Goal: Register for event/course

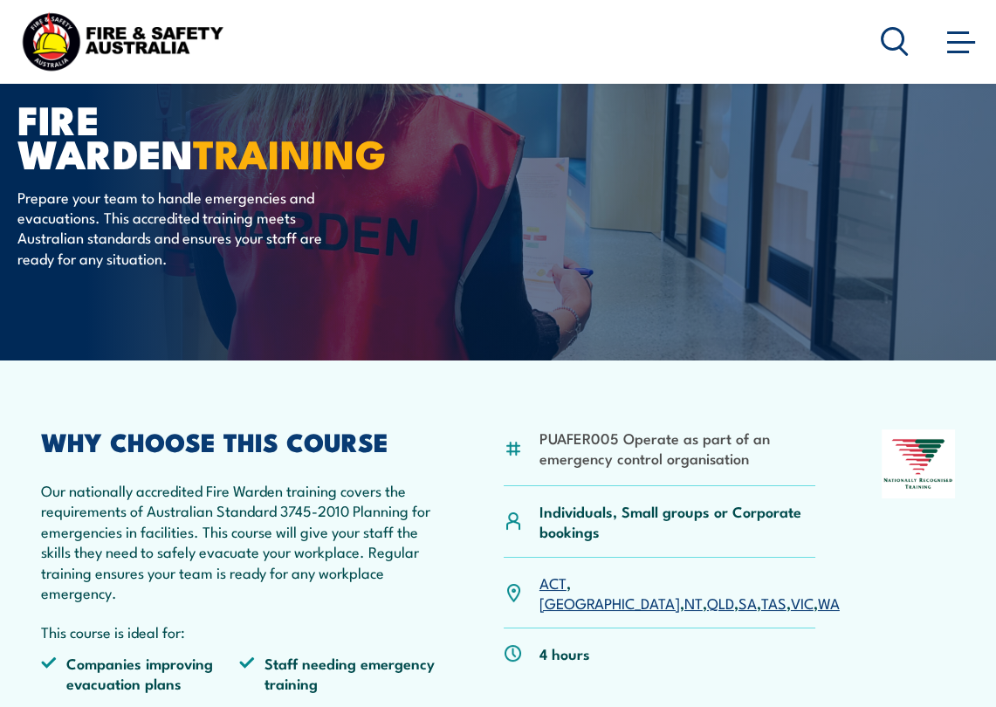
scroll to position [175, 0]
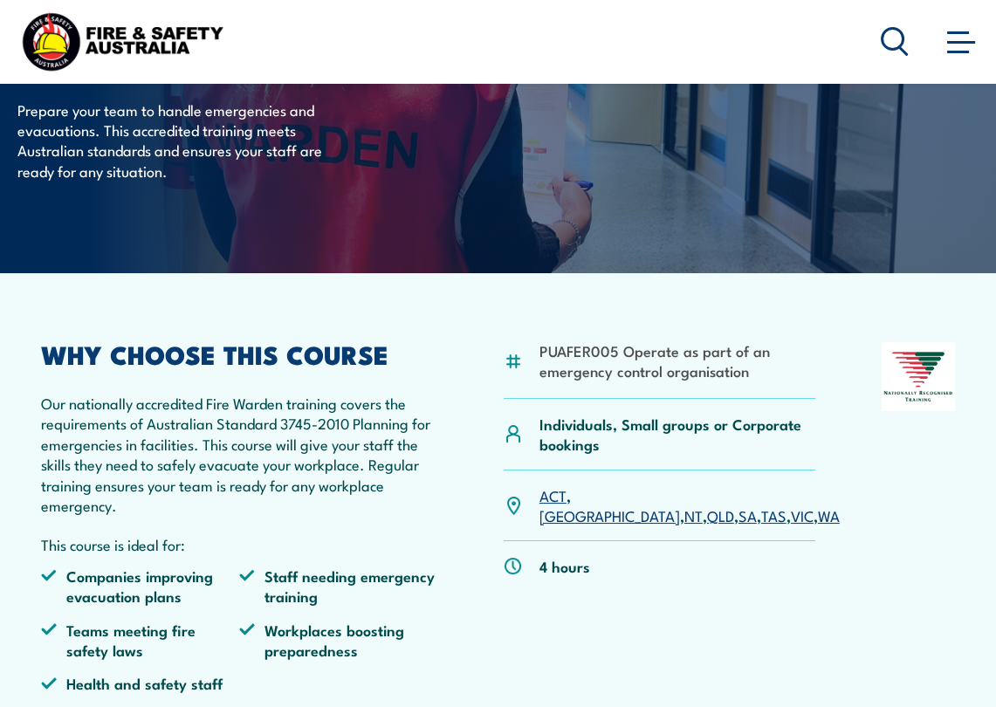
click at [791, 504] on link "VIC" at bounding box center [802, 514] width 23 height 21
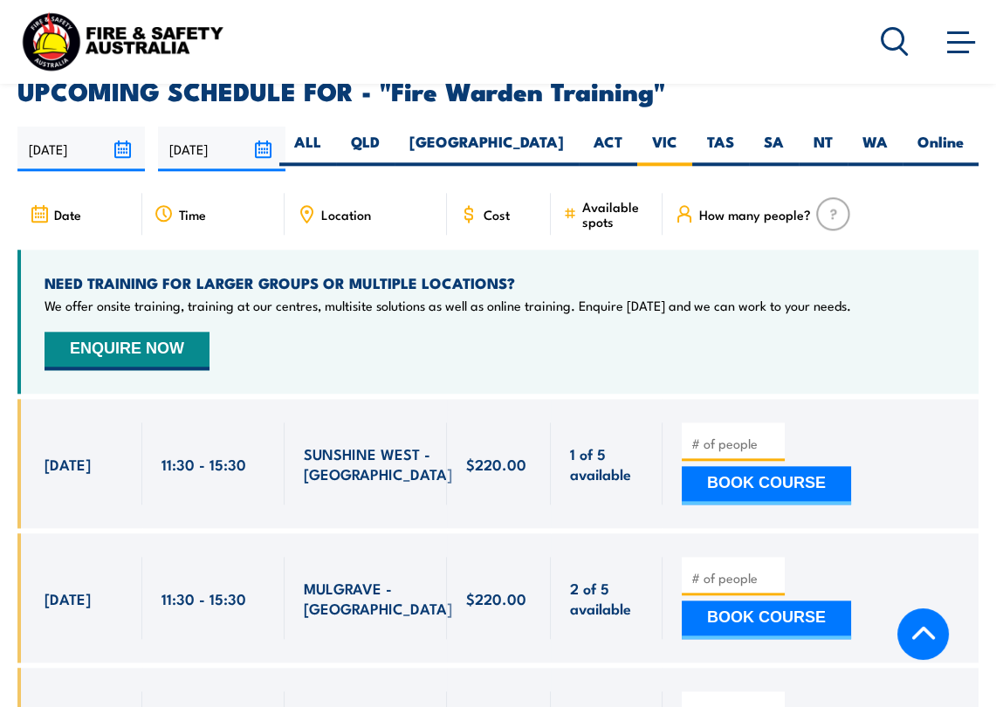
scroll to position [3154, 0]
